Goal: Find specific fact: Find specific fact

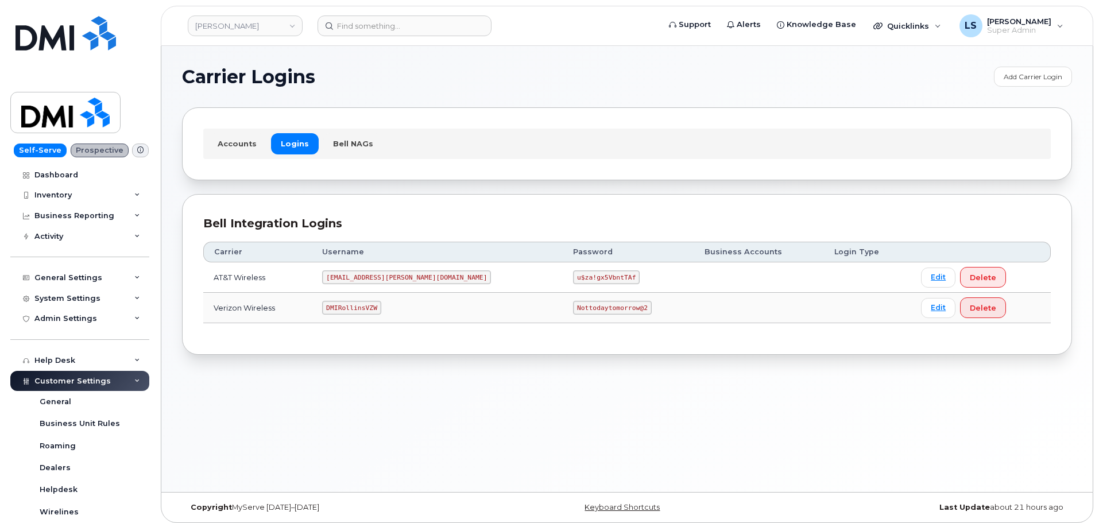
click at [573, 311] on code "Nottodaytomorrow@2" at bounding box center [612, 308] width 78 height 14
copy code "Nottodaytomorrow@2"
